Goal: Task Accomplishment & Management: Use online tool/utility

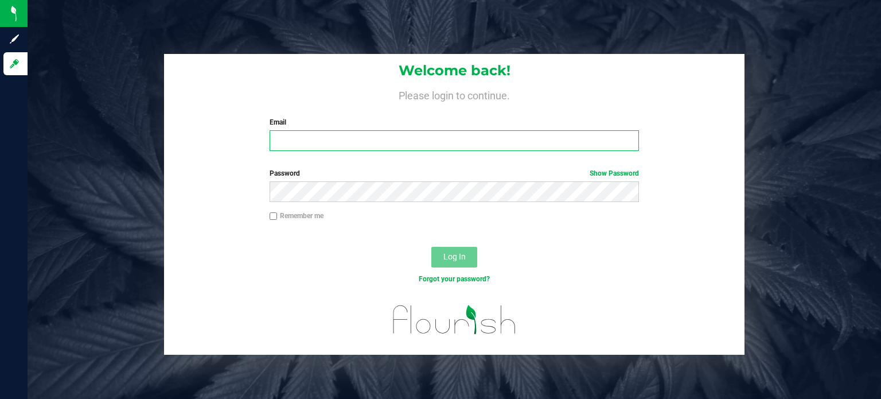
click at [358, 136] on input "Email" at bounding box center [455, 140] width 370 height 21
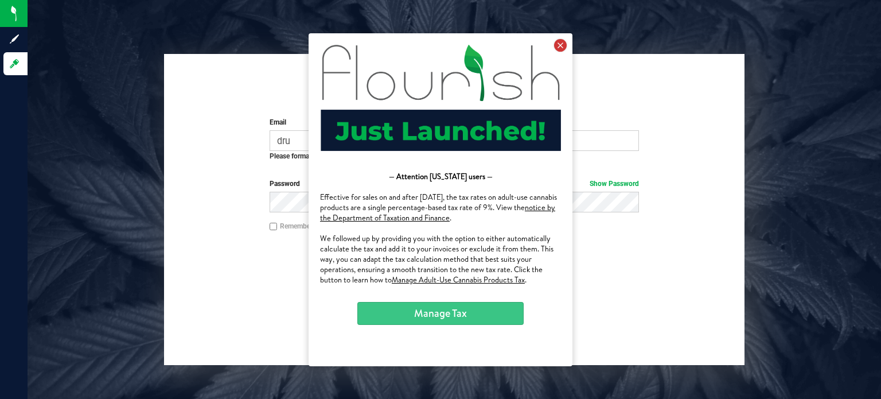
click at [567, 39] on icon at bounding box center [560, 44] width 13 height 13
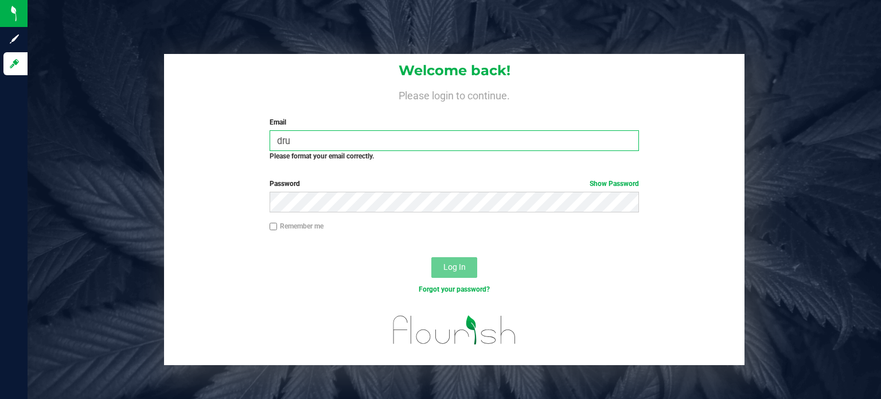
click at [451, 147] on input "dru" at bounding box center [455, 140] width 370 height 21
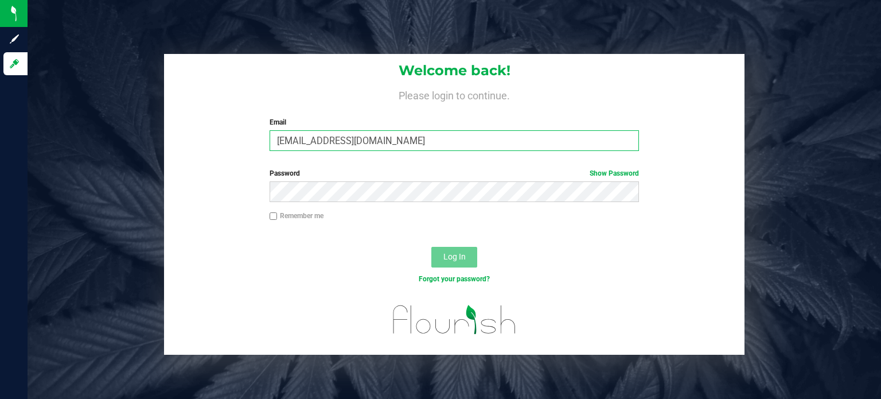
type input "[EMAIL_ADDRESS][DOMAIN_NAME]"
click at [466, 251] on button "Log In" at bounding box center [455, 257] width 46 height 21
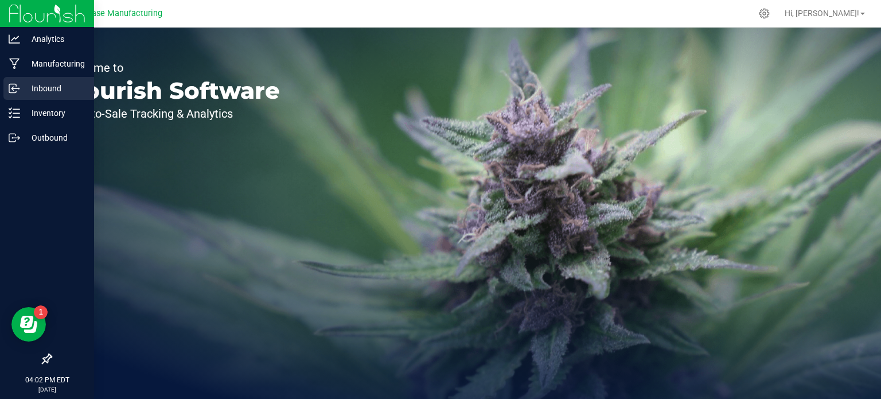
click at [36, 93] on p "Inbound" at bounding box center [54, 88] width 69 height 14
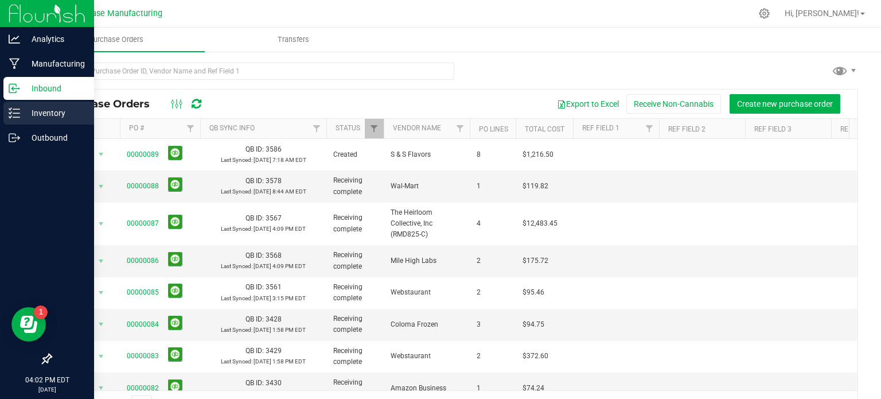
click at [13, 108] on icon at bounding box center [14, 112] width 11 height 11
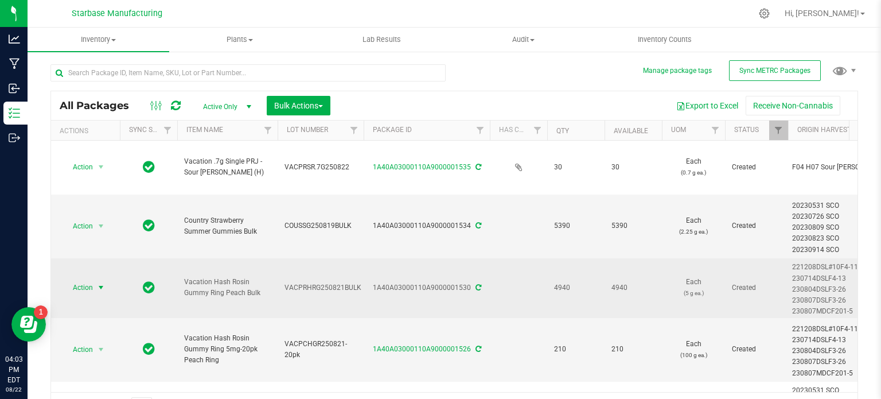
click at [96, 283] on span "select" at bounding box center [100, 287] width 9 height 9
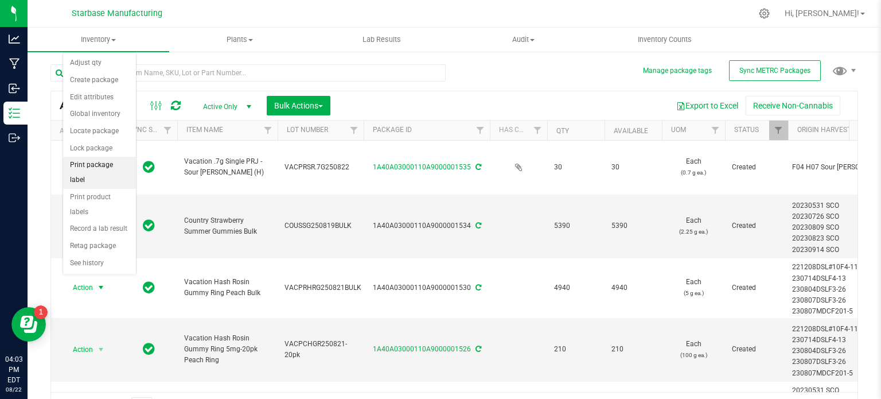
click at [107, 162] on li "Print package label" at bounding box center [99, 173] width 73 height 32
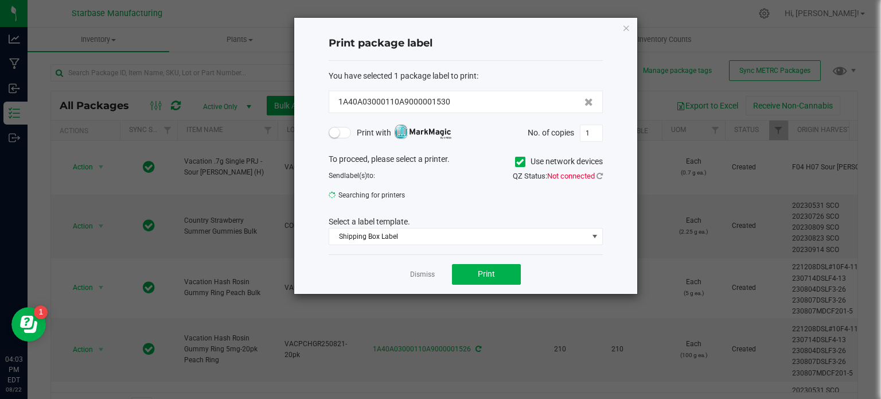
click at [520, 162] on icon at bounding box center [519, 162] width 7 height 0
click at [0, 0] on input "Use network devices" at bounding box center [0, 0] width 0 height 0
click at [601, 173] on icon at bounding box center [600, 175] width 6 height 7
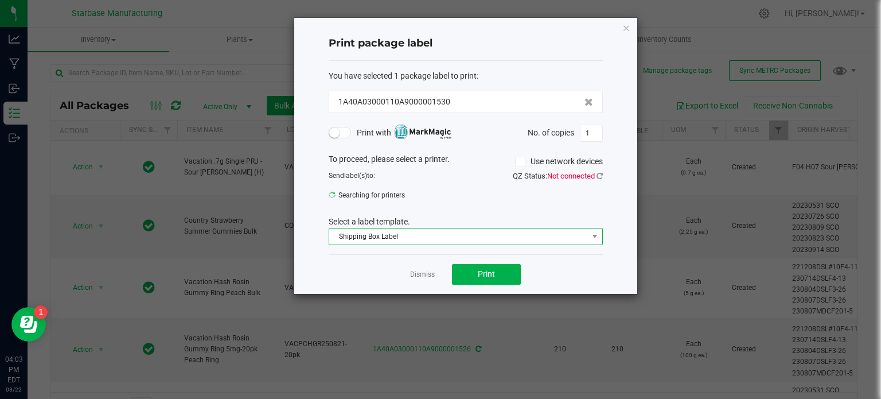
click at [403, 235] on span "Shipping Box Label" at bounding box center [458, 236] width 259 height 16
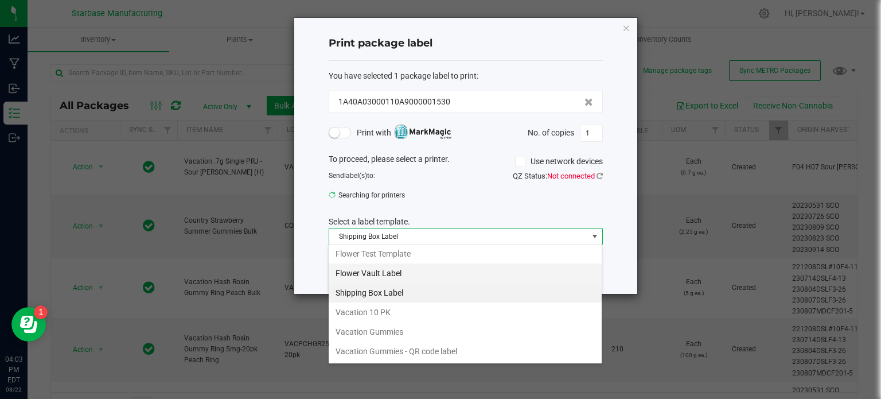
scroll to position [122, 0]
click at [379, 332] on li "Vacation Gummies" at bounding box center [465, 330] width 273 height 20
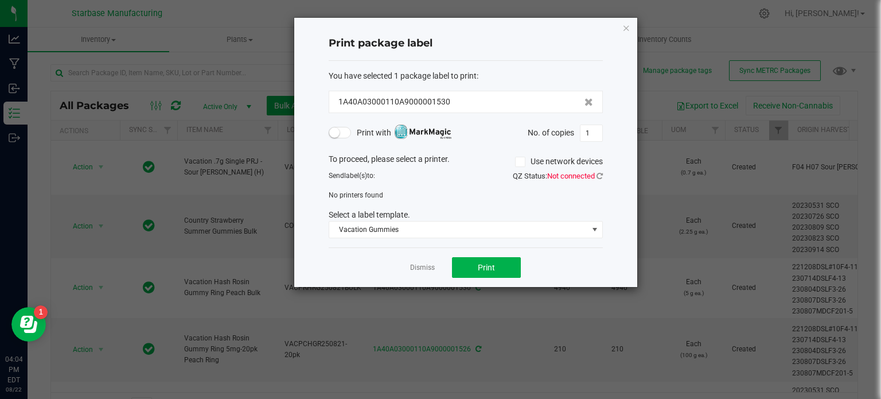
click at [575, 176] on span "Not connected" at bounding box center [571, 176] width 48 height 9
click at [601, 174] on icon at bounding box center [600, 175] width 6 height 7
click at [427, 266] on link "Dismiss" at bounding box center [422, 268] width 25 height 10
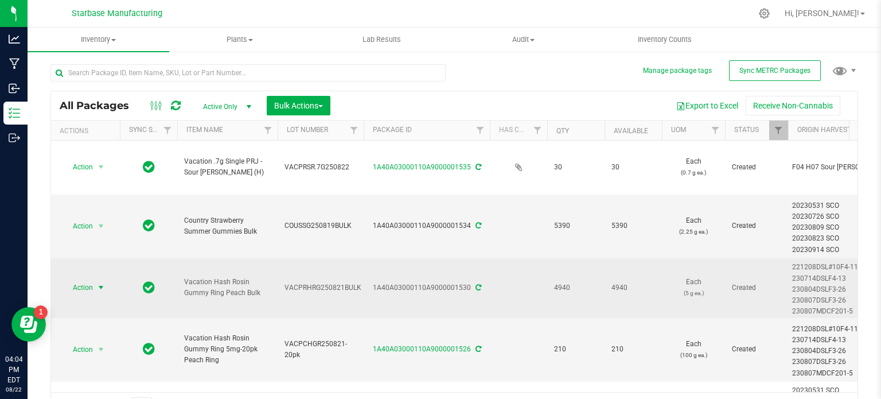
click at [96, 279] on span "select" at bounding box center [101, 287] width 14 height 16
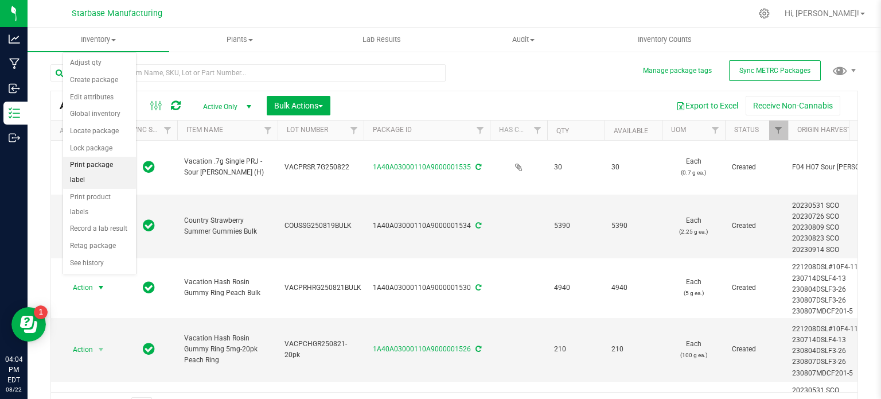
click at [98, 167] on li "Print package label" at bounding box center [99, 173] width 73 height 32
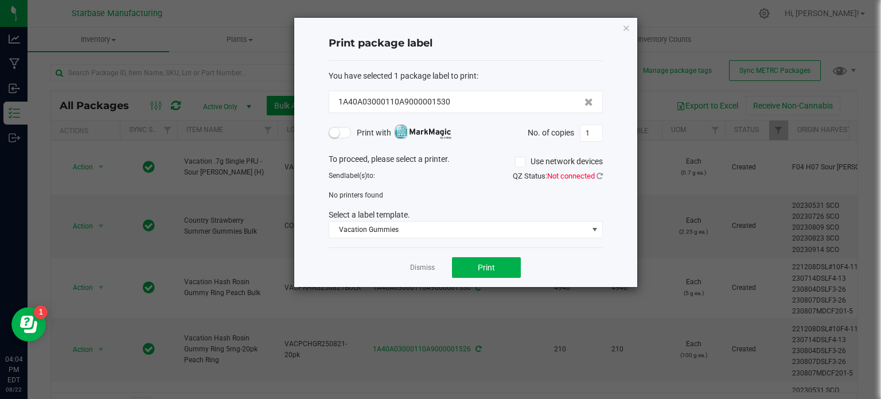
click at [524, 162] on label "Use network devices" at bounding box center [559, 162] width 88 height 12
click at [0, 0] on input "Use network devices" at bounding box center [0, 0] width 0 height 0
click at [515, 157] on span at bounding box center [520, 162] width 10 height 10
click at [0, 0] on input "Use network devices" at bounding box center [0, 0] width 0 height 0
click at [553, 176] on span "Not connected" at bounding box center [571, 176] width 48 height 9
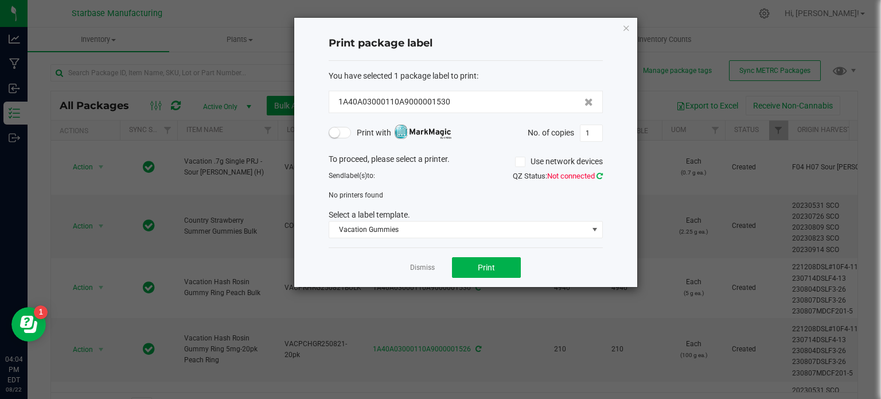
click at [597, 178] on link at bounding box center [600, 176] width 6 height 9
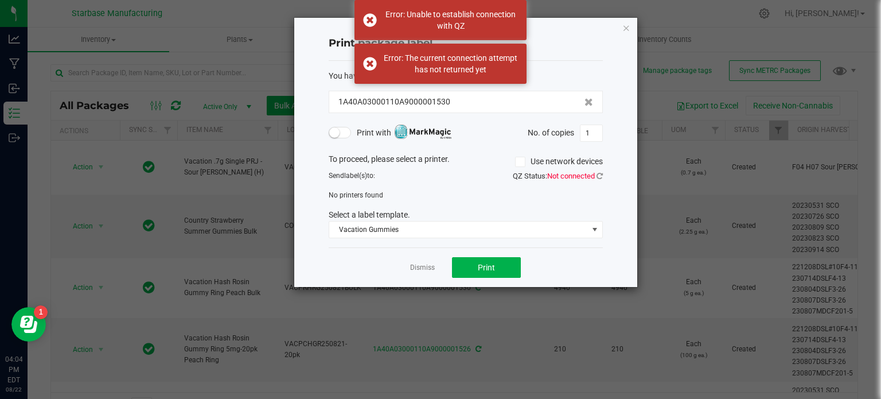
click at [593, 178] on span "Not connected" at bounding box center [571, 176] width 48 height 9
click at [599, 177] on icon at bounding box center [600, 175] width 6 height 7
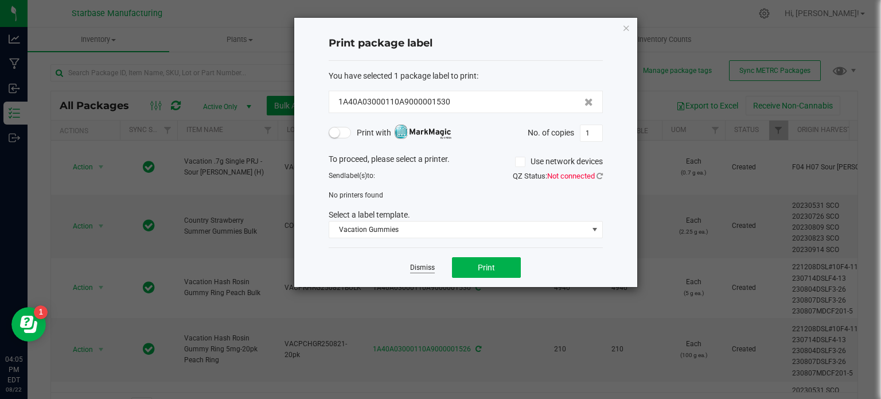
click at [429, 266] on link "Dismiss" at bounding box center [422, 268] width 25 height 10
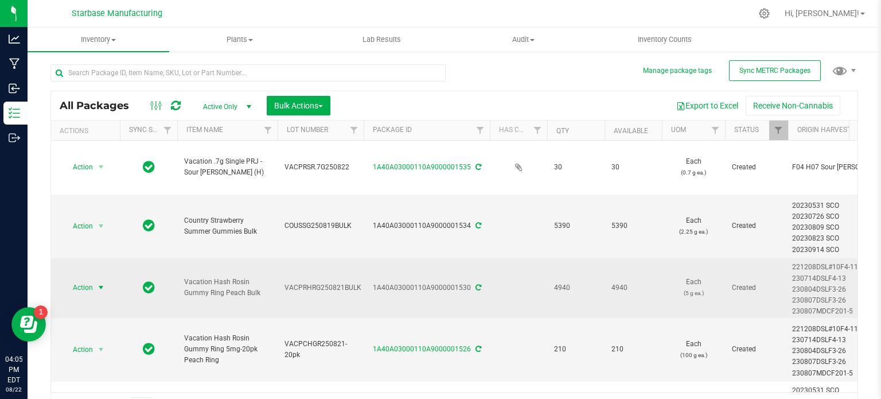
click at [94, 279] on span "select" at bounding box center [101, 287] width 14 height 16
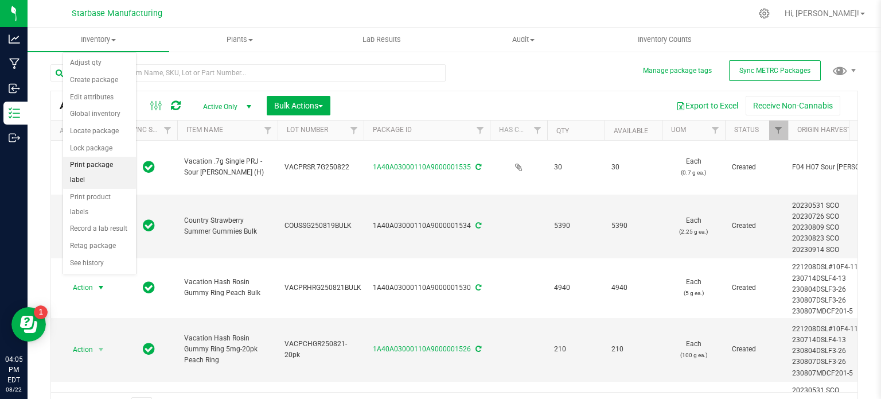
click at [90, 163] on li "Print package label" at bounding box center [99, 173] width 73 height 32
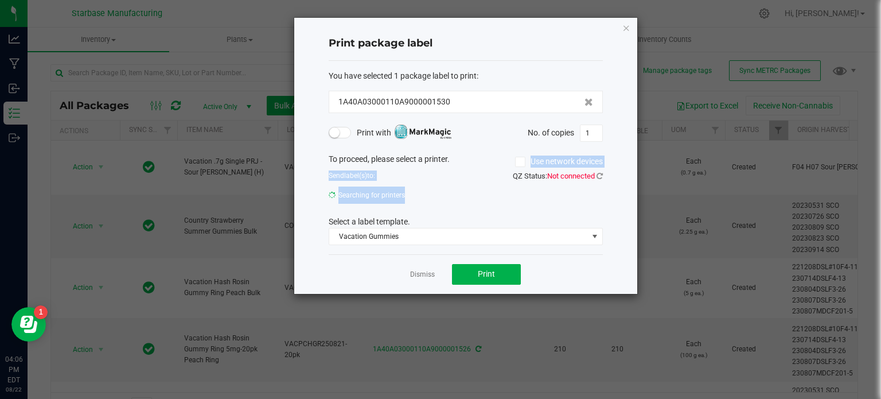
drag, startPoint x: 514, startPoint y: 157, endPoint x: 494, endPoint y: 186, distance: 35.5
click at [494, 186] on div "To proceed, please select a printer. Use network devices Send label(s) to: Sear…" at bounding box center [466, 199] width 274 height 92
click at [494, 186] on div "Send label(s) to: Searching for printers QZ Status: Not connected" at bounding box center [466, 184] width 292 height 28
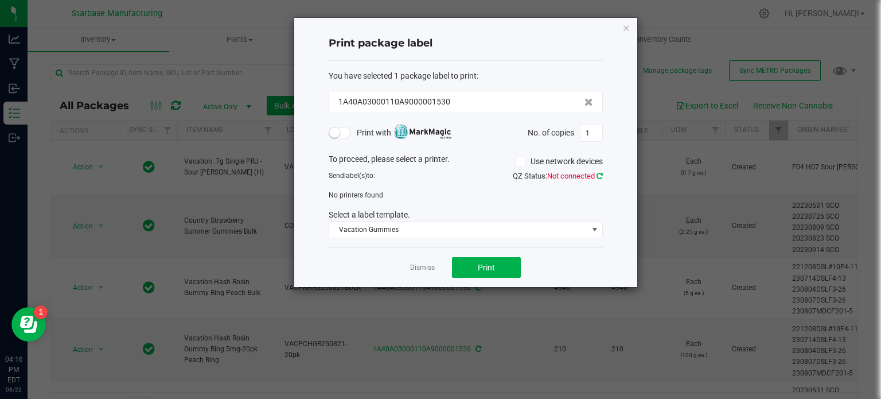
click at [602, 173] on icon at bounding box center [600, 175] width 6 height 7
click at [597, 176] on icon at bounding box center [600, 175] width 6 height 7
click at [602, 172] on icon at bounding box center [600, 175] width 6 height 7
click at [597, 174] on icon at bounding box center [600, 175] width 6 height 7
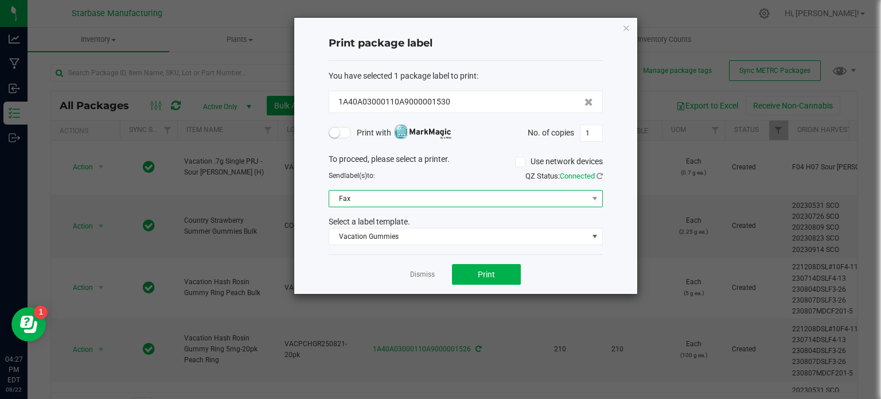
click at [429, 197] on span "Fax" at bounding box center [458, 199] width 259 height 16
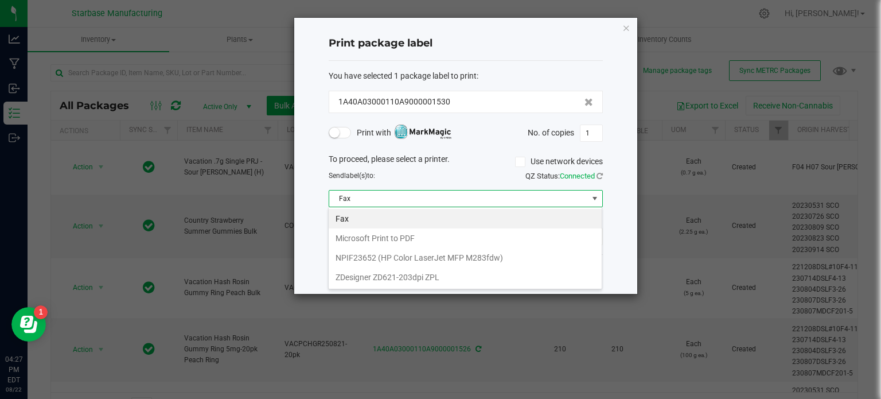
scroll to position [17, 274]
click at [399, 278] on ZPL "ZDesigner ZD621-203dpi ZPL" at bounding box center [465, 277] width 273 height 20
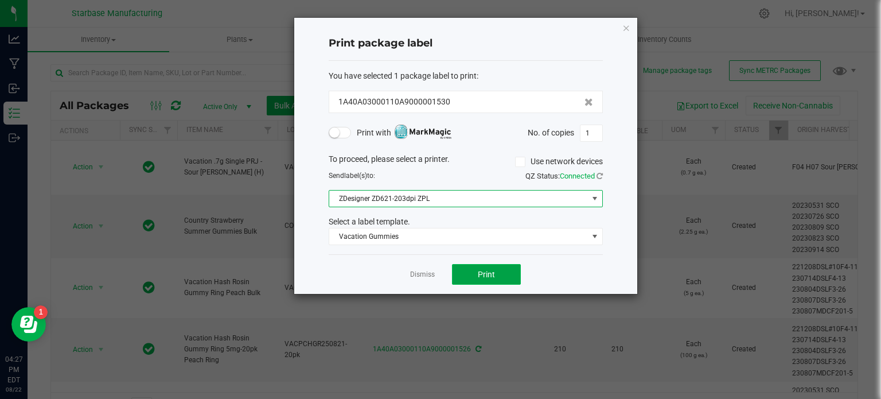
click at [498, 270] on button "Print" at bounding box center [486, 274] width 69 height 21
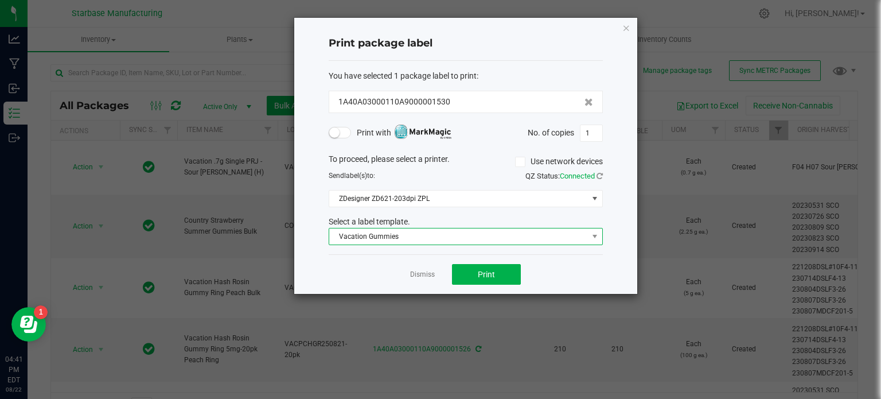
click at [452, 240] on span "Vacation Gummies" at bounding box center [458, 236] width 259 height 16
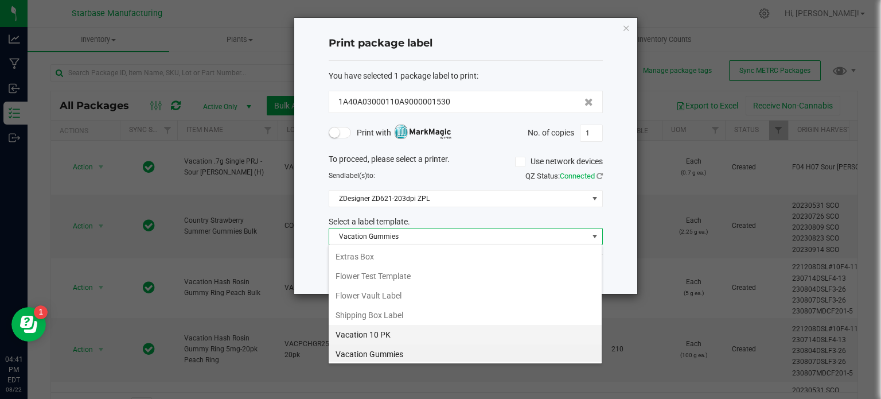
click at [381, 333] on li "Vacation 10 PK" at bounding box center [465, 335] width 273 height 20
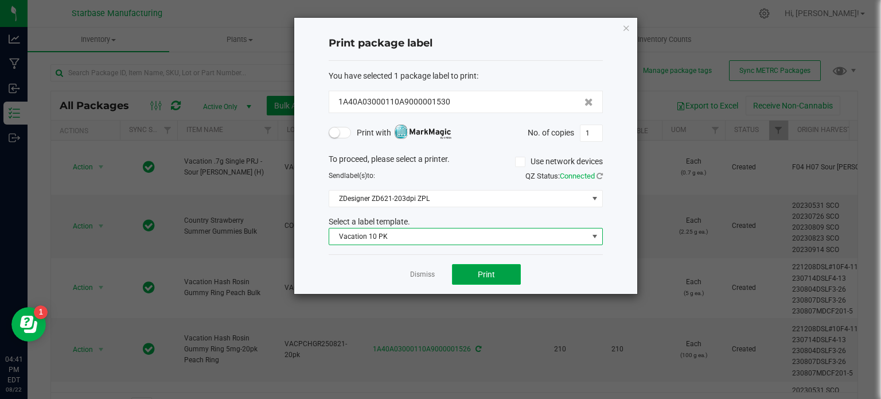
click at [489, 274] on span "Print" at bounding box center [486, 274] width 17 height 9
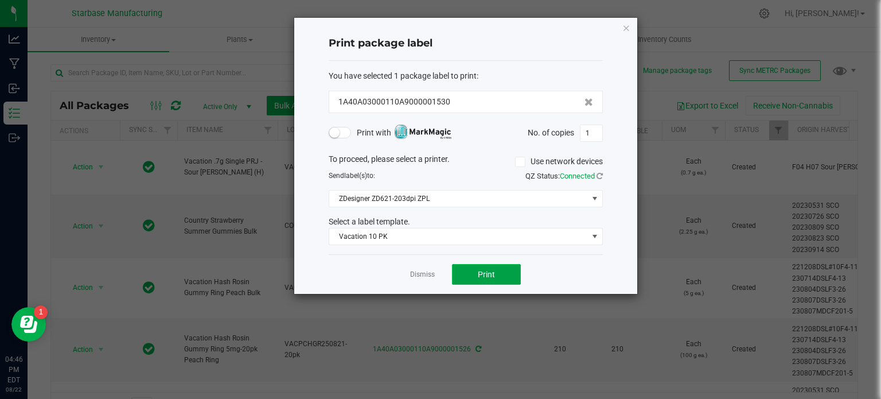
click at [470, 269] on button "Print" at bounding box center [486, 274] width 69 height 21
click at [479, 270] on span "Print" at bounding box center [486, 274] width 17 height 9
click at [625, 32] on icon "button" at bounding box center [627, 28] width 8 height 14
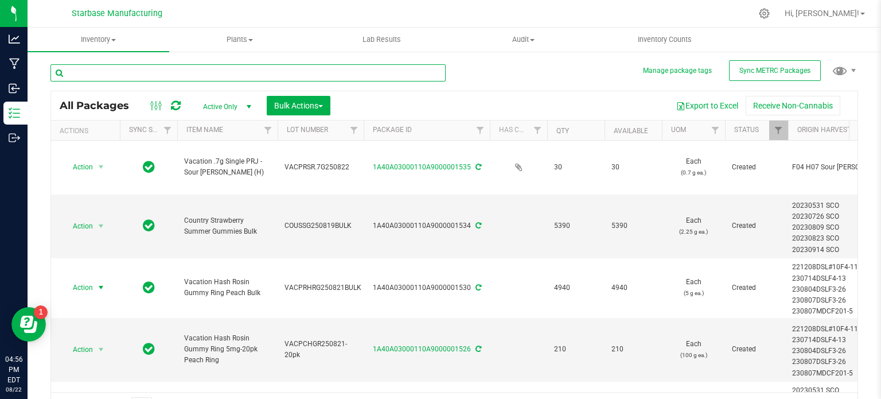
drag, startPoint x: 176, startPoint y: 77, endPoint x: 178, endPoint y: 84, distance: 7.3
click at [176, 77] on input "text" at bounding box center [247, 72] width 395 height 17
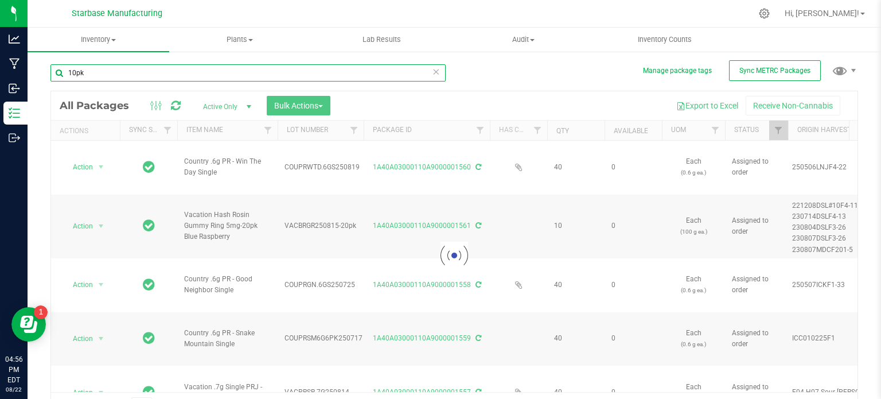
type input "10pk"
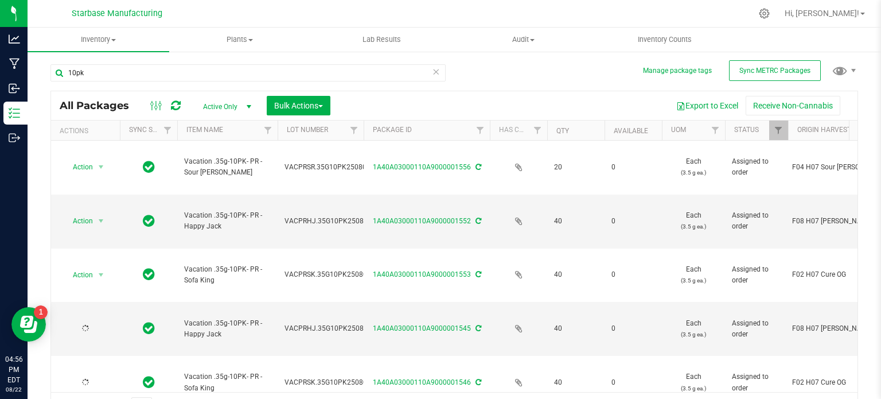
type input "[DATE]"
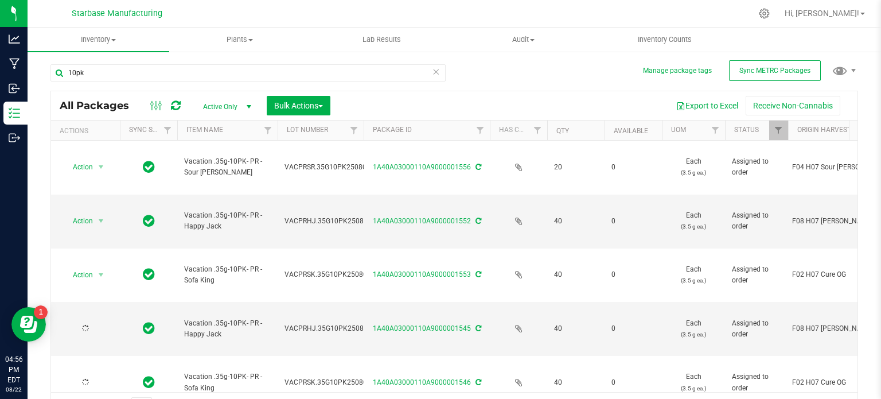
type input "[DATE]"
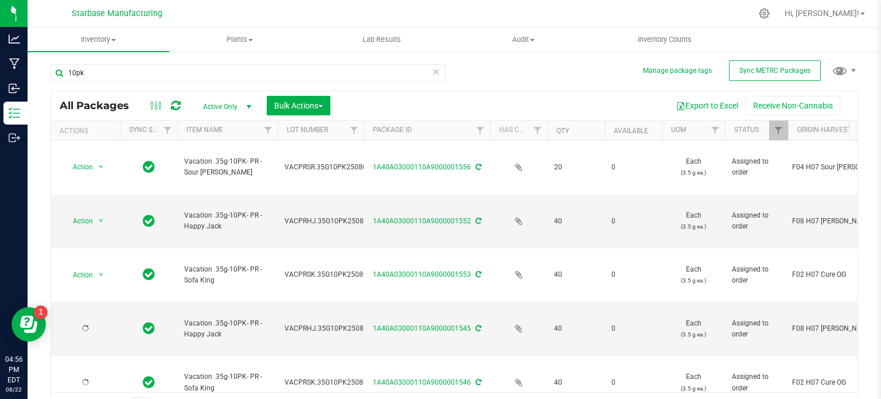
type input "[DATE]"
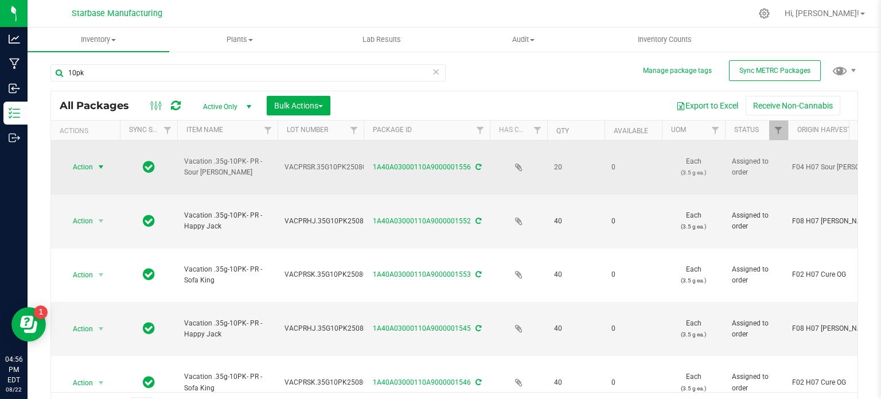
click at [94, 159] on span "select" at bounding box center [101, 167] width 14 height 16
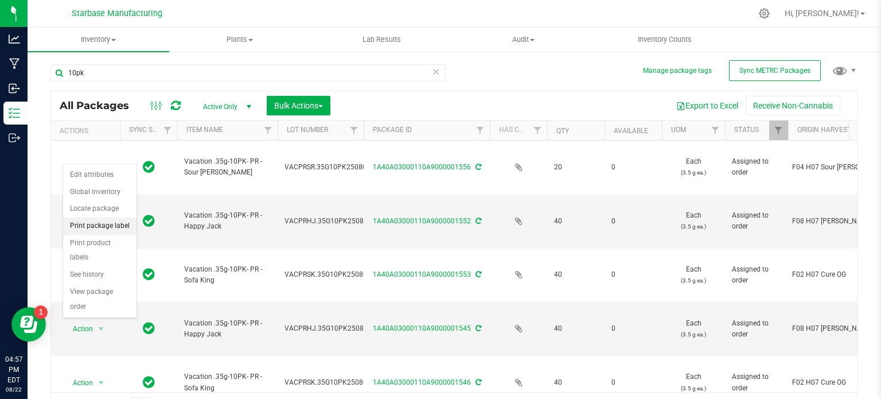
click at [90, 230] on li "Print package label" at bounding box center [99, 225] width 73 height 17
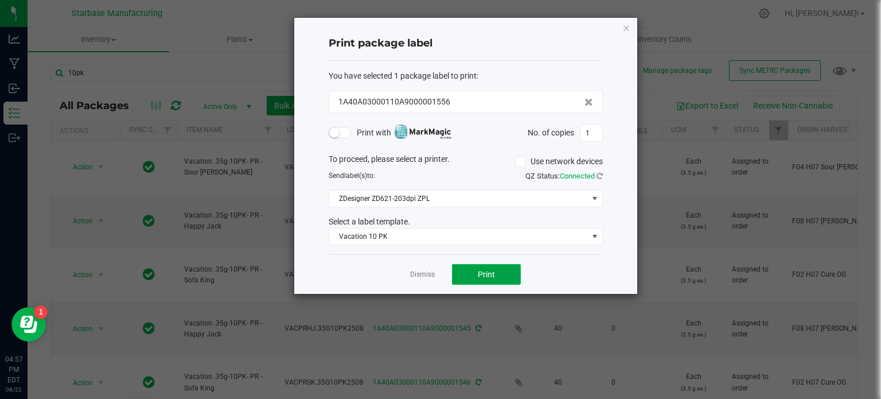
drag, startPoint x: 482, startPoint y: 270, endPoint x: 490, endPoint y: 271, distance: 7.5
click at [490, 271] on span "Print" at bounding box center [486, 274] width 17 height 9
click at [483, 274] on span "Print" at bounding box center [486, 274] width 17 height 9
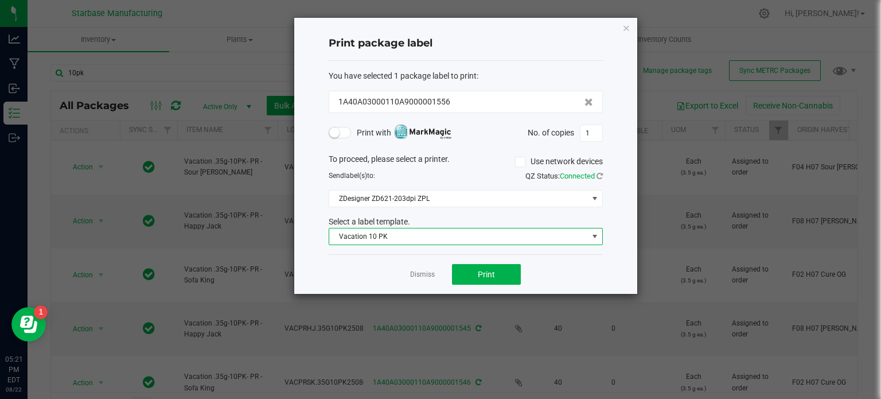
click at [378, 232] on span "Vacation 10 PK" at bounding box center [458, 236] width 259 height 16
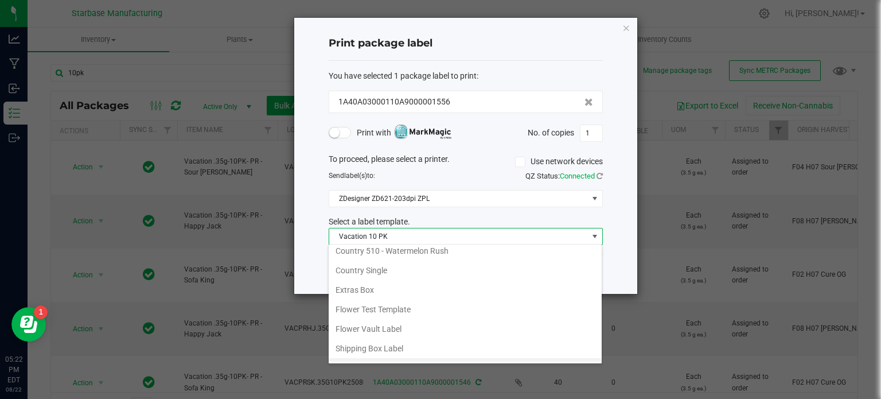
click at [391, 378] on li "Vacation Gummies" at bounding box center [465, 388] width 273 height 20
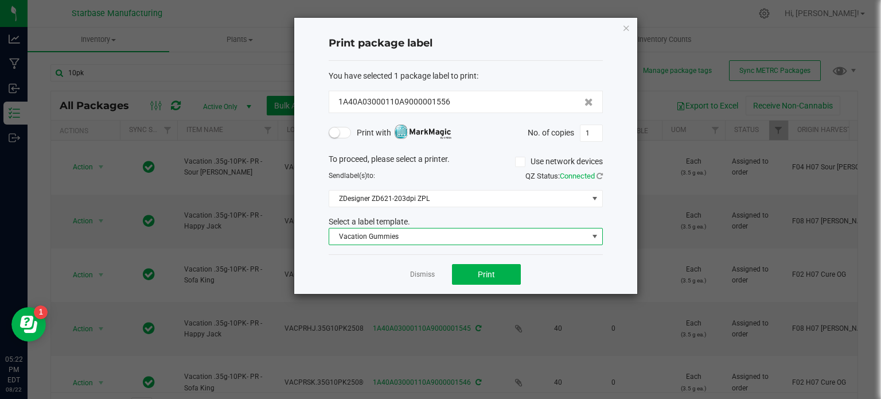
click at [521, 284] on div "Dismiss Print" at bounding box center [466, 274] width 274 height 40
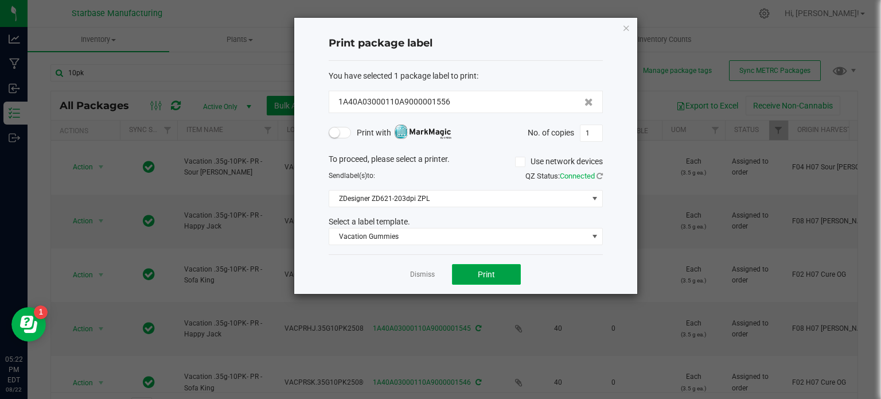
click at [517, 279] on button "Print" at bounding box center [486, 274] width 69 height 21
click at [565, 172] on span "Connected" at bounding box center [577, 176] width 35 height 9
click at [601, 176] on icon at bounding box center [600, 175] width 6 height 7
click at [484, 277] on span "Print" at bounding box center [486, 274] width 17 height 9
